Goal: Check status: Check status

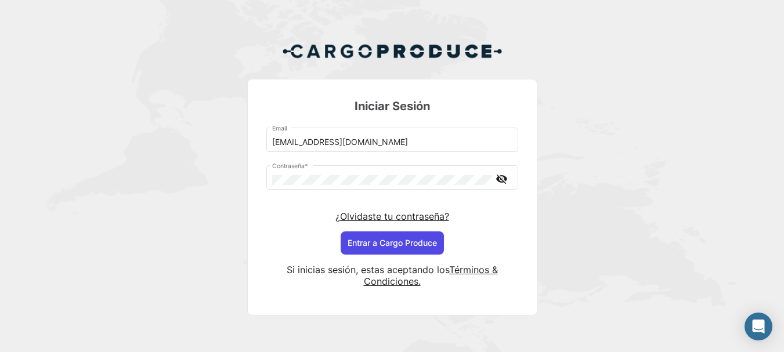
click at [392, 240] on button "Entrar a Cargo Produce" at bounding box center [392, 243] width 103 height 23
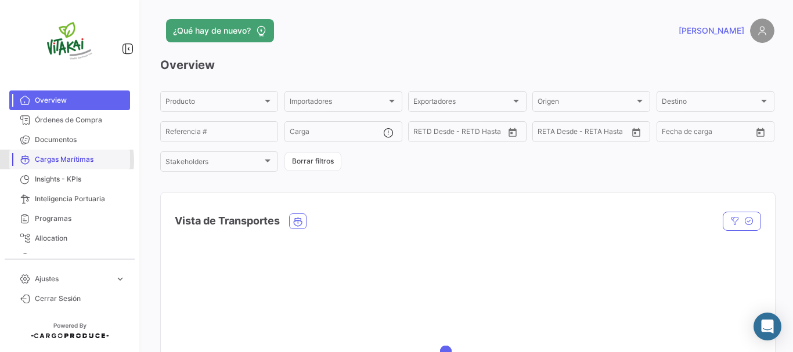
click at [62, 161] on span "Cargas Marítimas" at bounding box center [80, 159] width 91 height 10
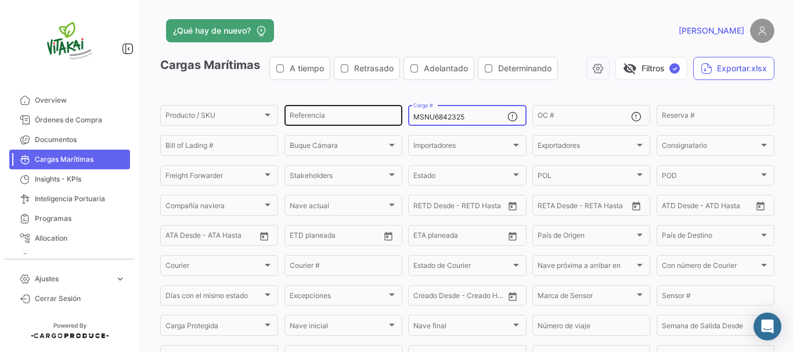
drag, startPoint x: 466, startPoint y: 118, endPoint x: 383, endPoint y: 118, distance: 83.6
click at [0, 0] on div "Producto / SKU Producto / SKU Referencia MSNU6842325 Carga # OC # Reserva # Bil…" at bounding box center [0, 0] width 0 height 0
paste input "CAAU8228104"
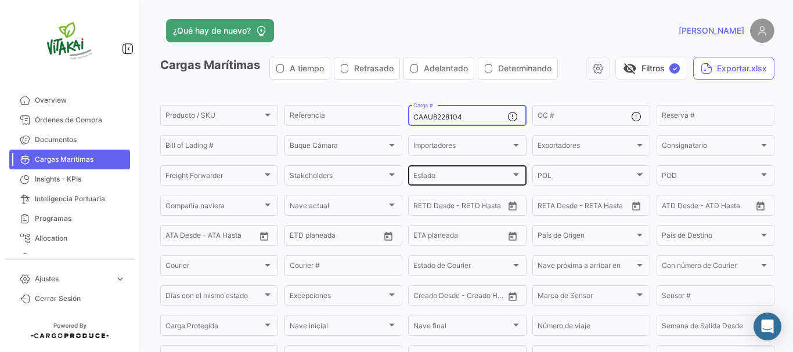
type input "CAAU8228104"
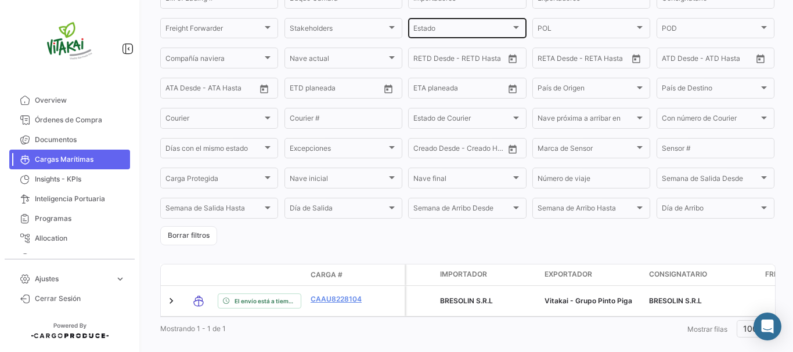
scroll to position [172, 0]
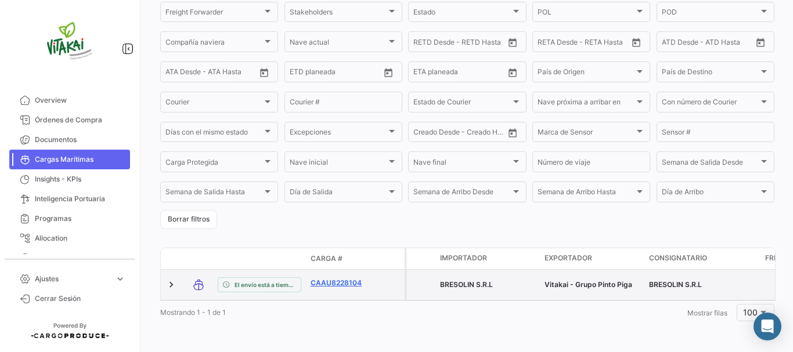
click at [344, 278] on link "CAAU8228104" at bounding box center [341, 283] width 60 height 10
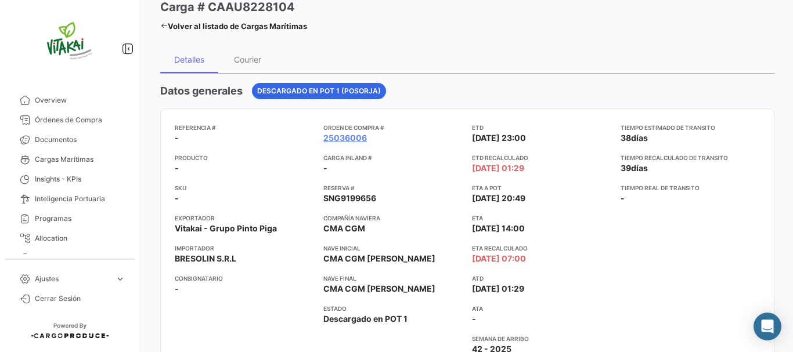
scroll to position [116, 0]
